Goal: Check status: Check status

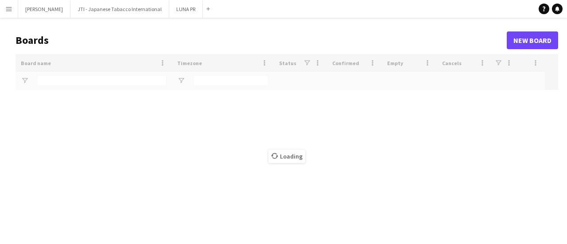
type input "**********"
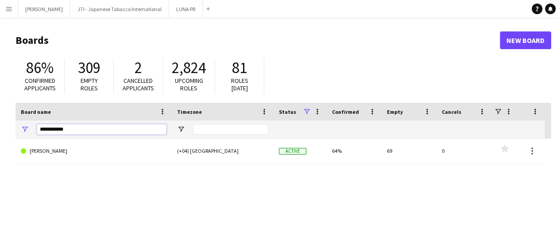
drag, startPoint x: 93, startPoint y: 130, endPoint x: 0, endPoint y: 112, distance: 94.2
click at [0, 112] on main "Boards New Board 86% Confirmed applicants 309 Empty roles 2 Cancelled applicant…" at bounding box center [280, 178] width 560 height 320
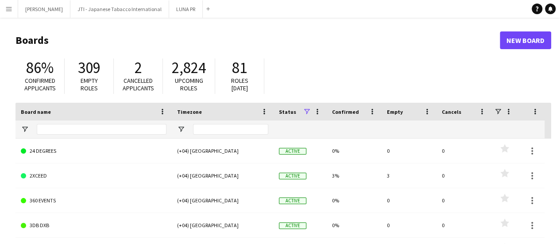
click at [8, 7] on app-icon "Menu" at bounding box center [8, 8] width 7 height 7
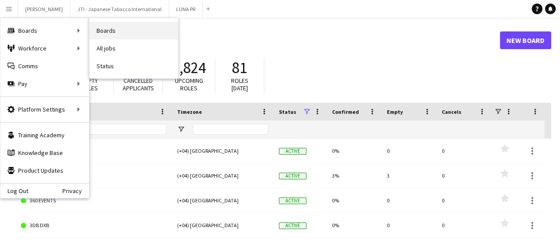
click at [95, 35] on link "Boards" at bounding box center [133, 31] width 89 height 18
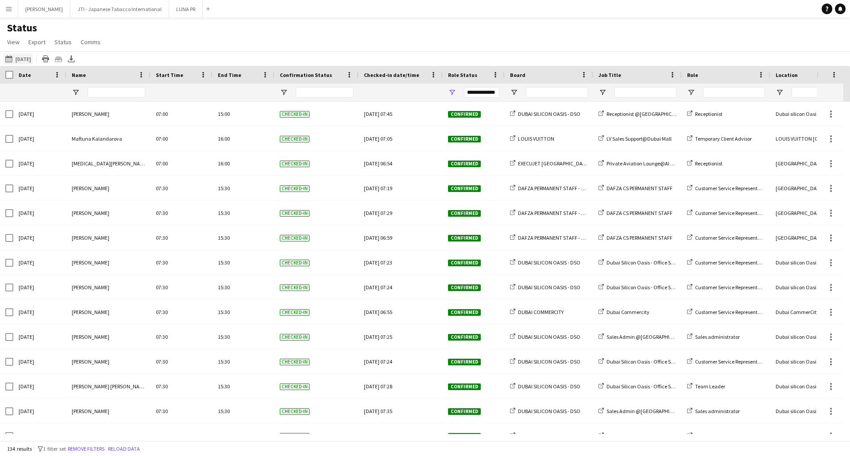
click at [30, 55] on button "01-10-2025 to 07-10-2025 12-09-2025" at bounding box center [18, 59] width 29 height 11
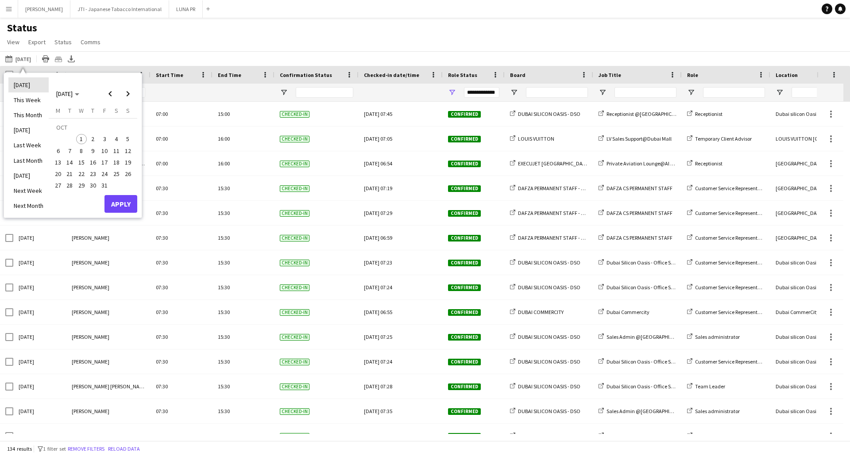
click at [23, 83] on li "[DATE]" at bounding box center [28, 84] width 40 height 15
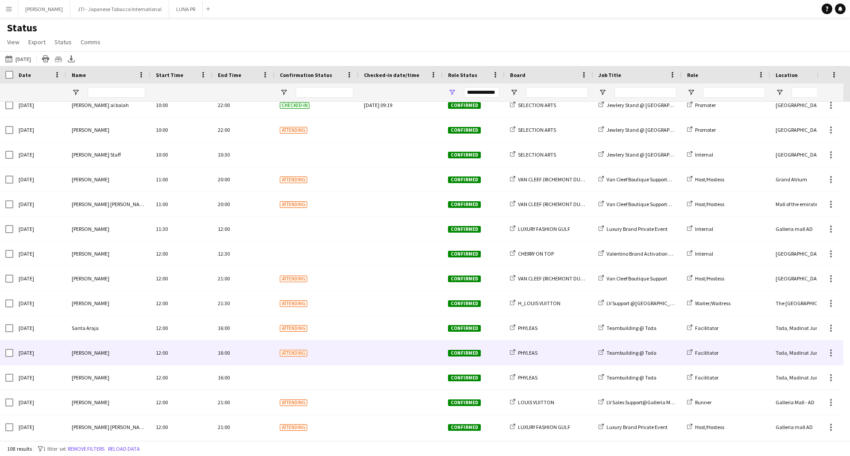
scroll to position [1594, 0]
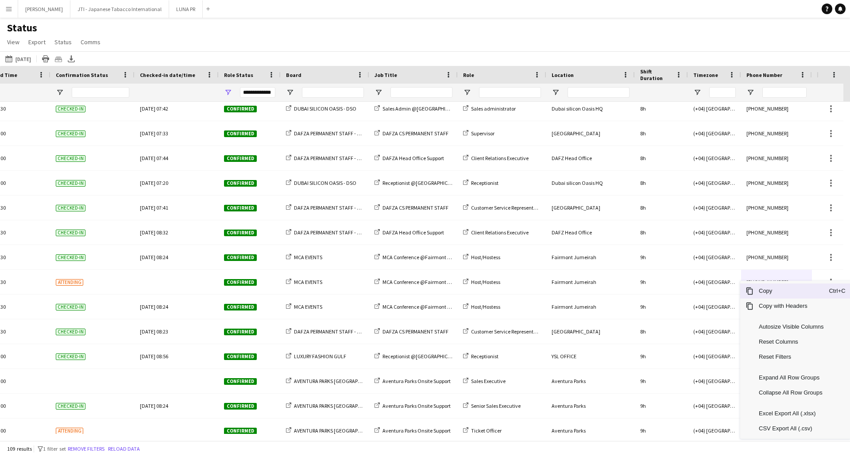
click at [762, 292] on span "Copy" at bounding box center [791, 291] width 75 height 15
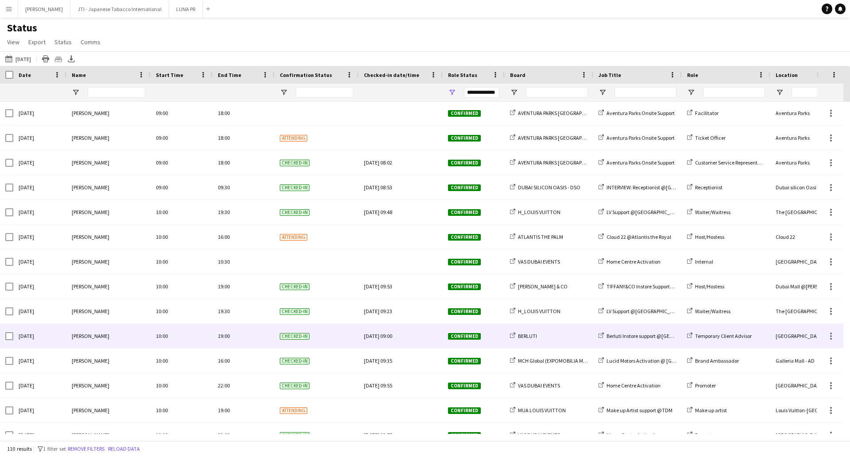
scroll to position [1018, 0]
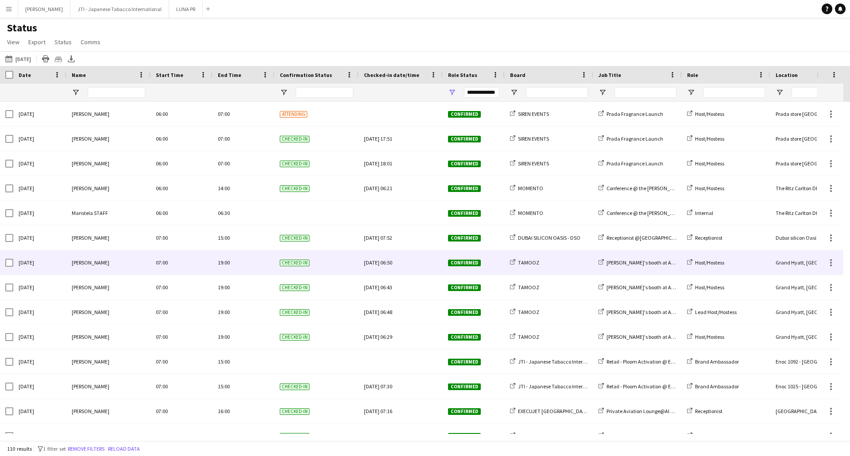
scroll to position [266, 0]
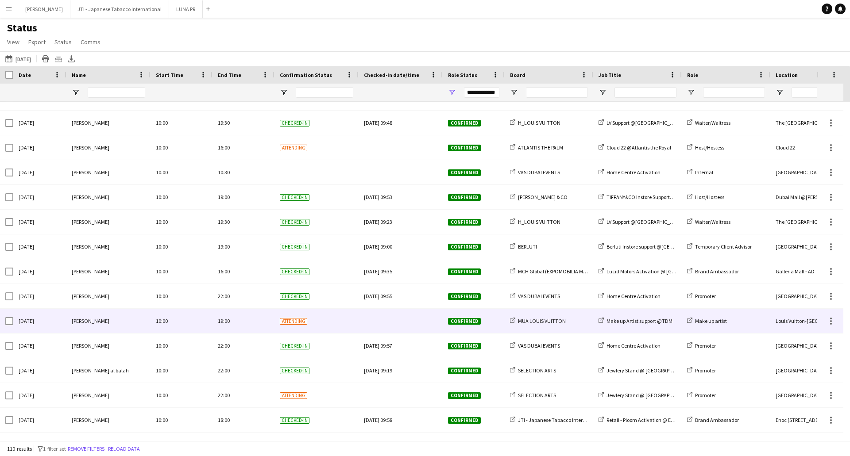
scroll to position [1107, 0]
drag, startPoint x: 834, startPoint y: 325, endPoint x: 812, endPoint y: 317, distance: 22.5
click at [834, 325] on div at bounding box center [831, 321] width 11 height 11
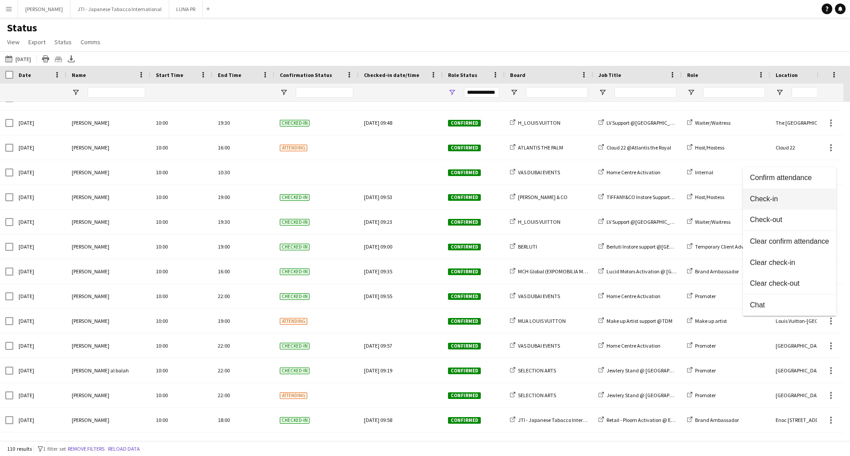
click at [769, 201] on span "Check-in" at bounding box center [789, 199] width 79 height 8
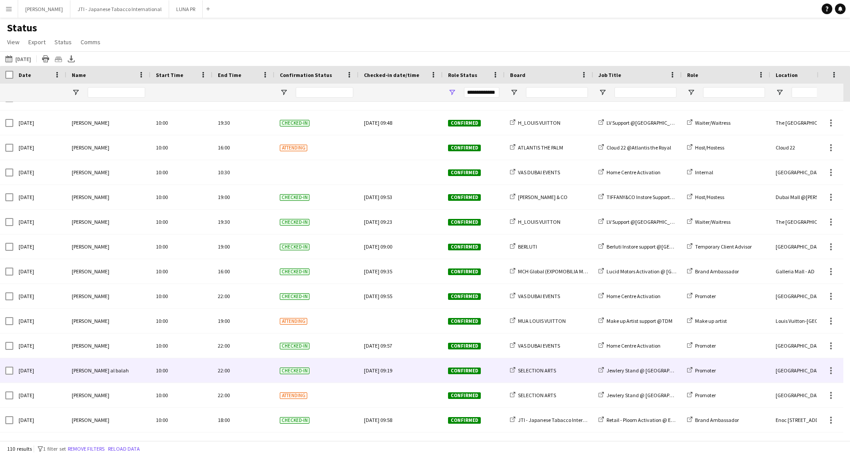
scroll to position [0, 0]
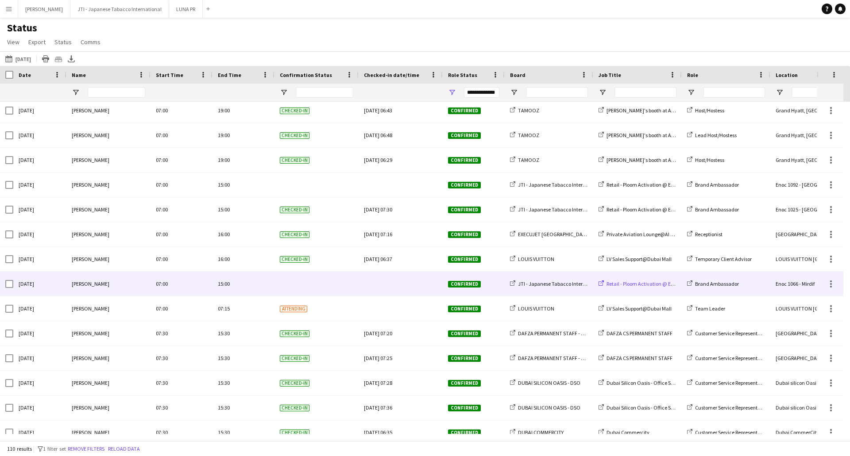
click at [650, 286] on span "Retail - Ploom Activation @ Enoc 1066" at bounding box center [649, 284] width 84 height 7
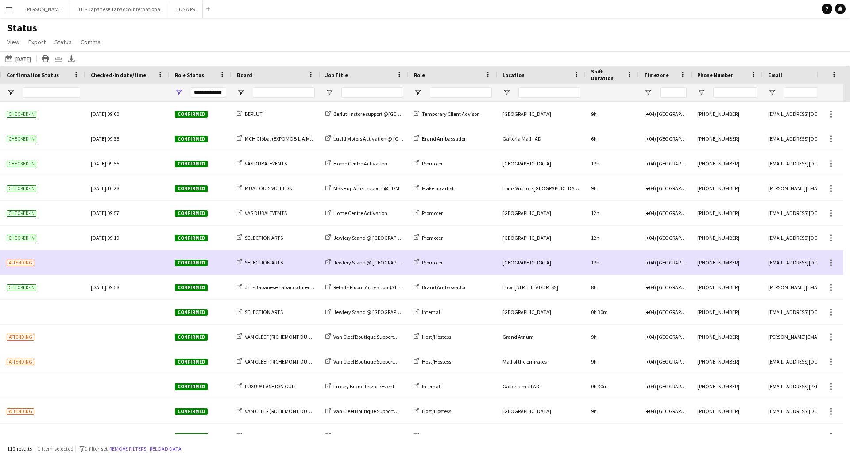
scroll to position [0, 276]
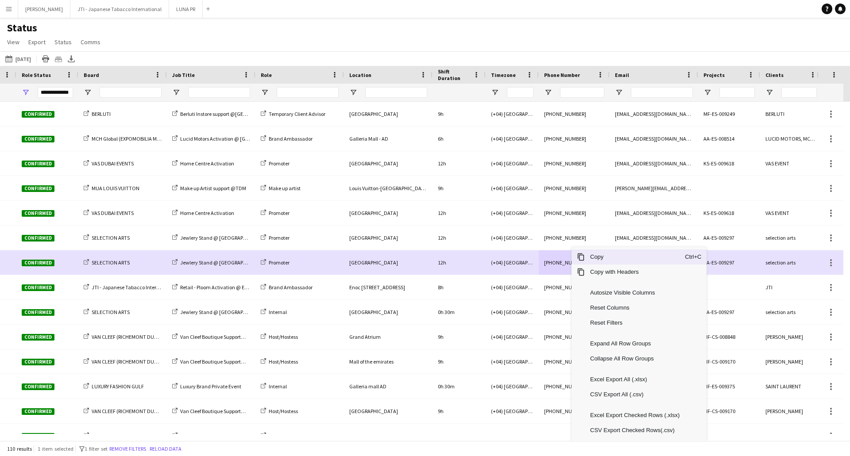
click at [588, 258] on span "Copy" at bounding box center [635, 257] width 100 height 15
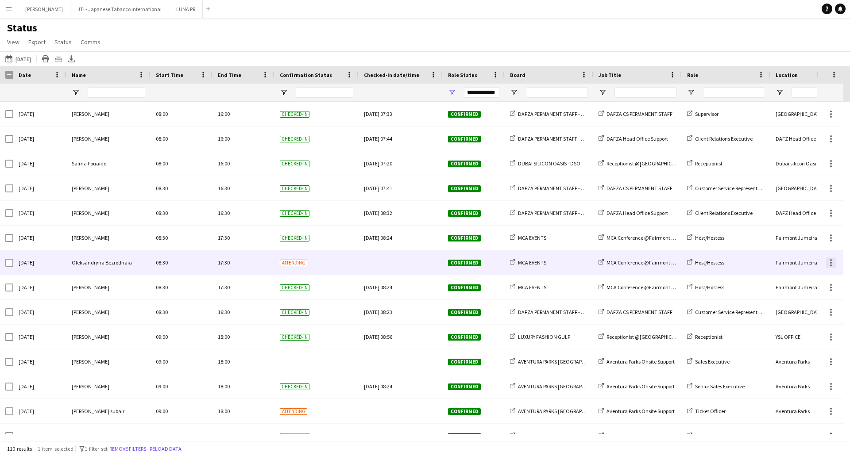
click at [831, 264] on div at bounding box center [831, 263] width 11 height 11
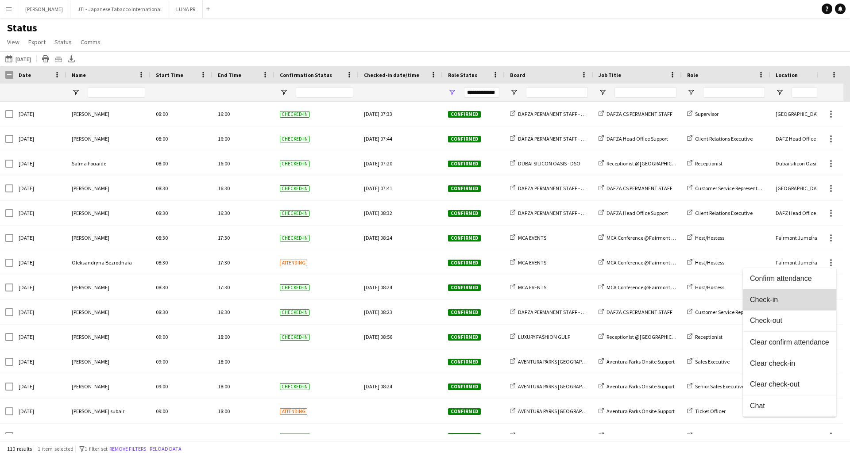
drag, startPoint x: 752, startPoint y: 294, endPoint x: 333, endPoint y: 292, distance: 418.8
click at [750, 294] on button "Check-in" at bounding box center [789, 300] width 93 height 21
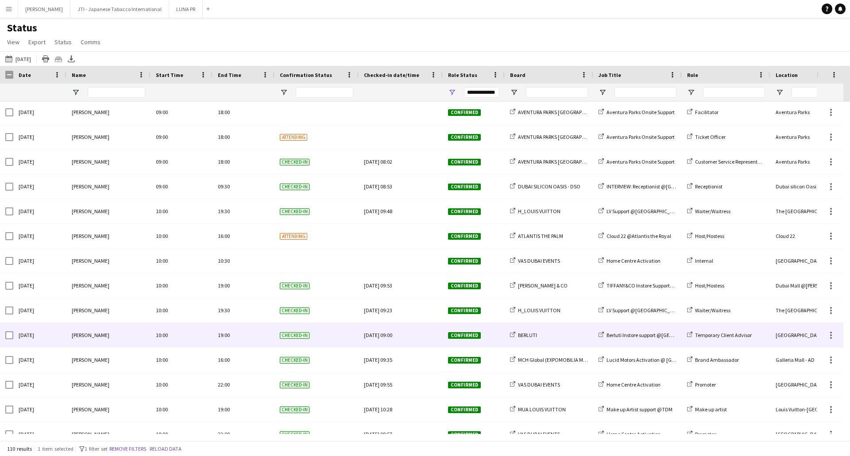
scroll to position [1195, 0]
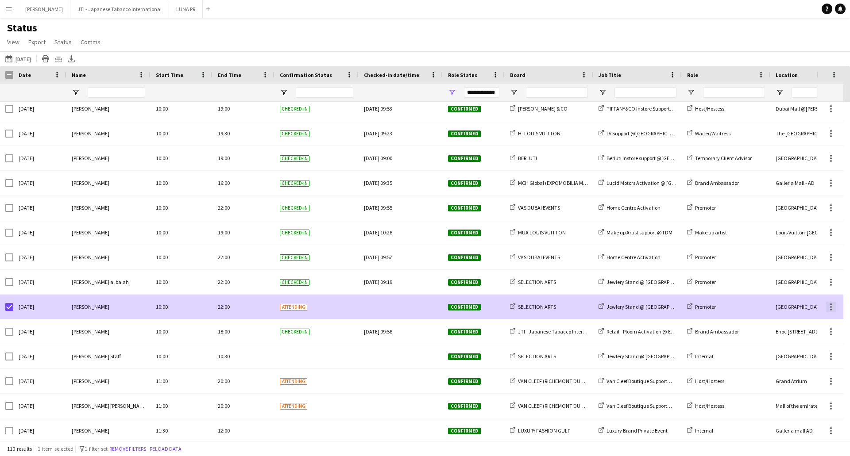
click at [829, 309] on div at bounding box center [831, 307] width 11 height 11
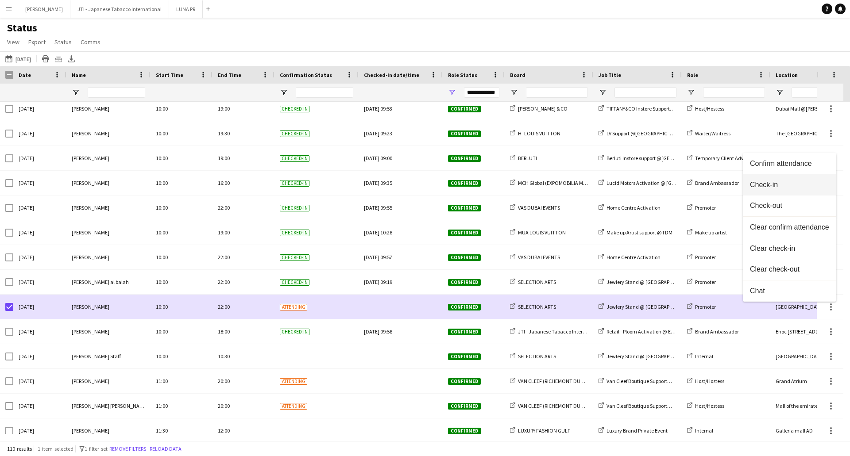
click at [766, 181] on span "Check-in" at bounding box center [789, 185] width 79 height 8
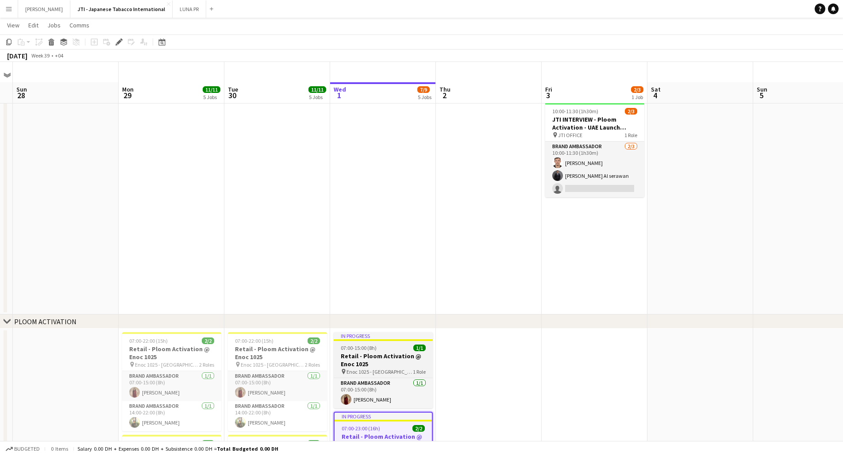
scroll to position [133, 0]
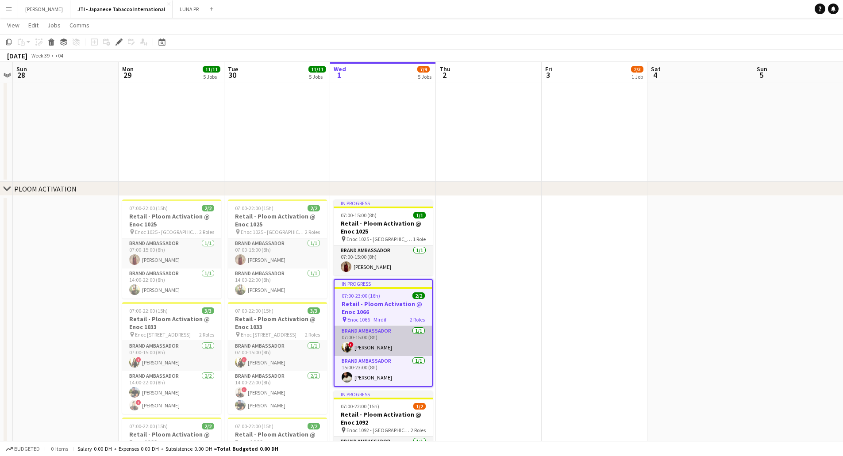
click at [410, 344] on app-card-role "Brand Ambassador 1/1 07:00-15:00 (8h) ! Jana Kassem" at bounding box center [383, 341] width 97 height 30
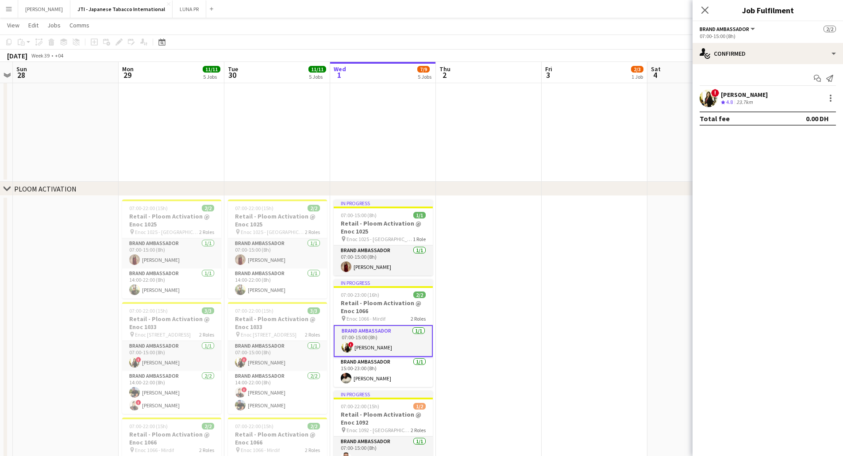
click at [758, 100] on div "! Jana Kassem Crew rating 4.8 23.7km" at bounding box center [768, 98] width 151 height 18
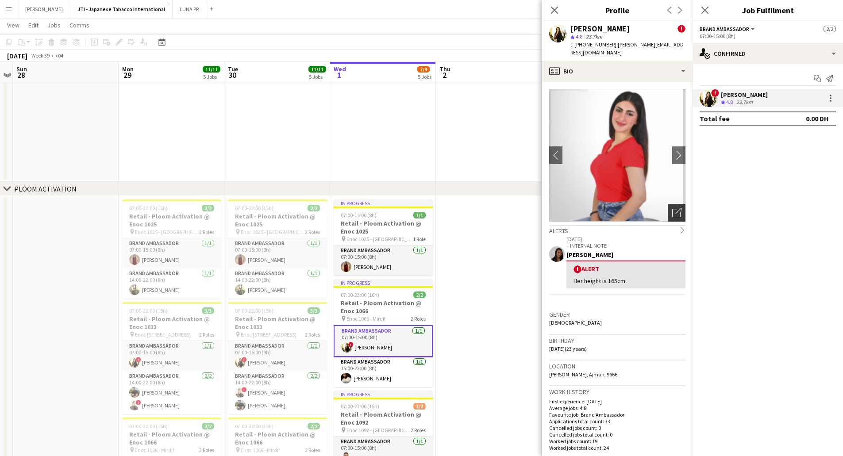
click at [677, 204] on div "Open photos pop-in" at bounding box center [677, 213] width 18 height 18
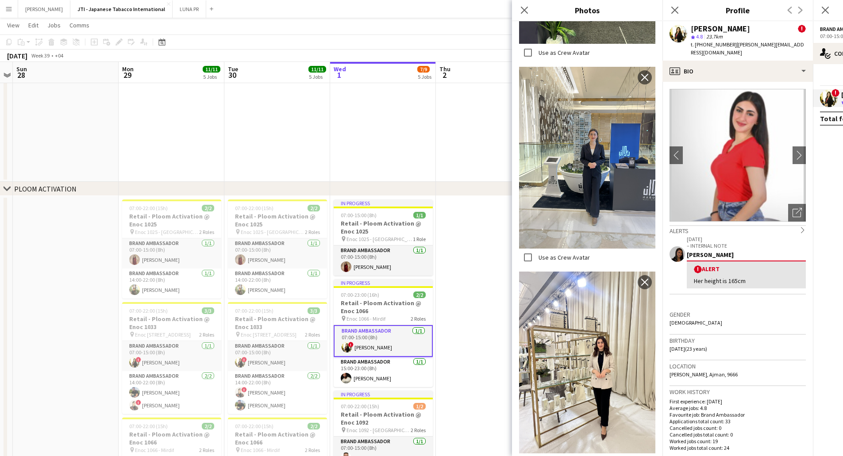
scroll to position [1195, 0]
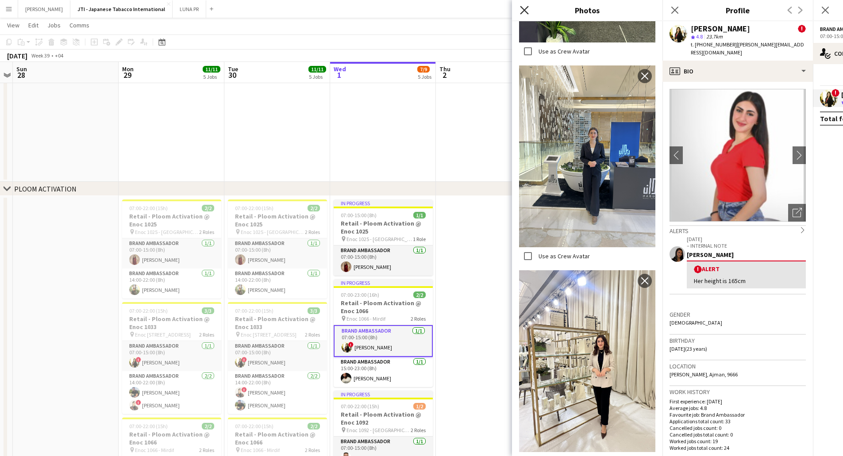
click at [527, 7] on icon "Close pop-in" at bounding box center [524, 10] width 8 height 8
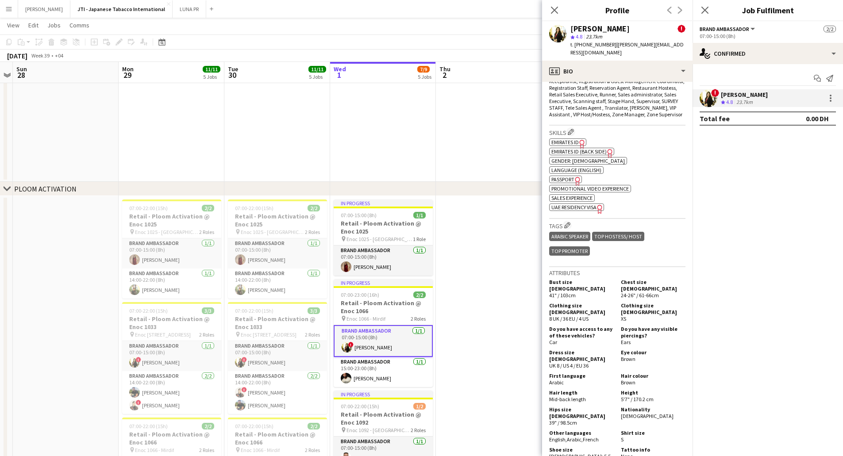
scroll to position [654, 0]
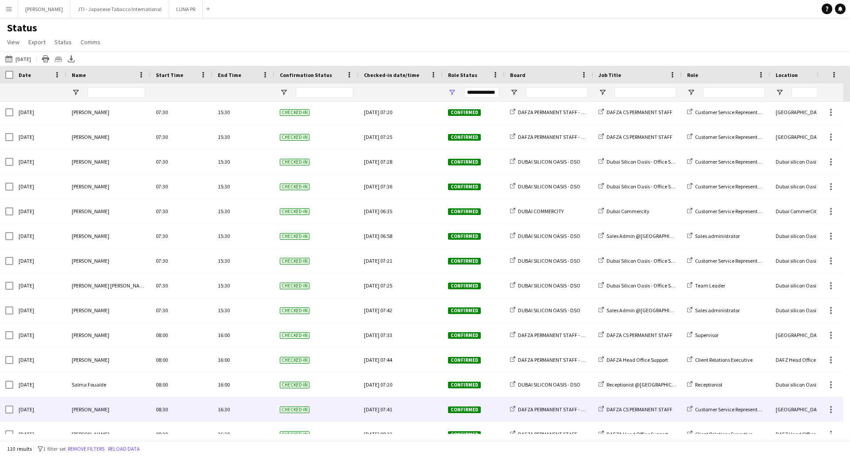
scroll to position [708, 0]
